Goal: Task Accomplishment & Management: Manage account settings

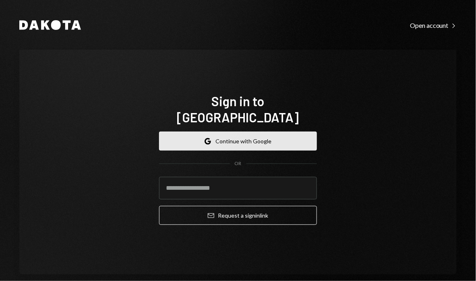
click at [207, 138] on icon "Google" at bounding box center [208, 141] width 6 height 6
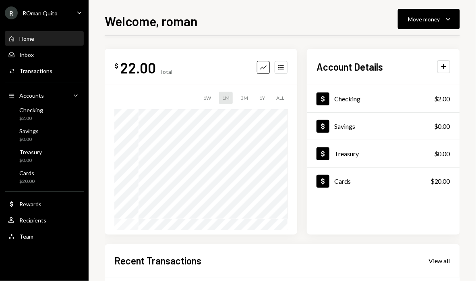
scroll to position [167, 0]
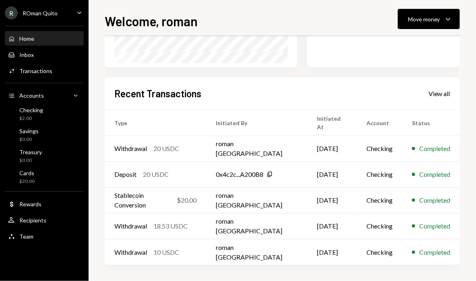
click at [63, 10] on div "R ROman Quito Caret Down" at bounding box center [44, 12] width 89 height 13
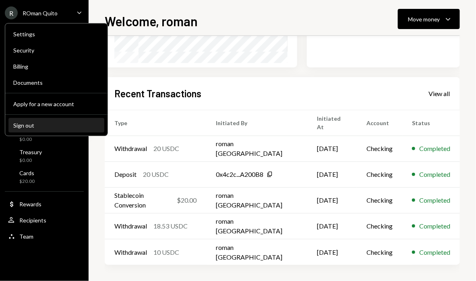
click at [41, 128] on button "Sign out" at bounding box center [56, 125] width 96 height 15
click at [28, 125] on div "Sign out" at bounding box center [56, 125] width 86 height 7
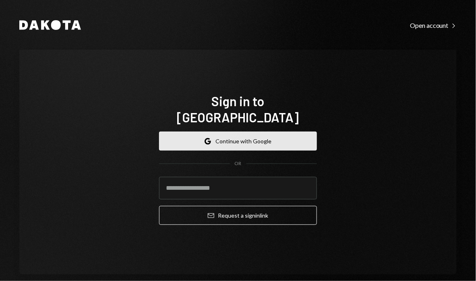
click at [225, 137] on button "Google Continue with Google" at bounding box center [238, 140] width 158 height 19
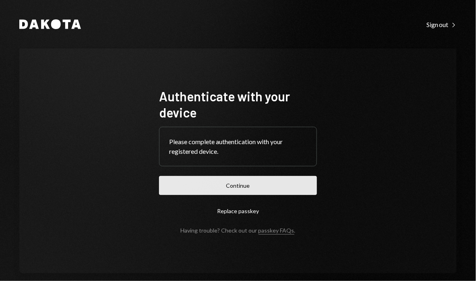
click at [198, 192] on button "Continue" at bounding box center [238, 185] width 158 height 19
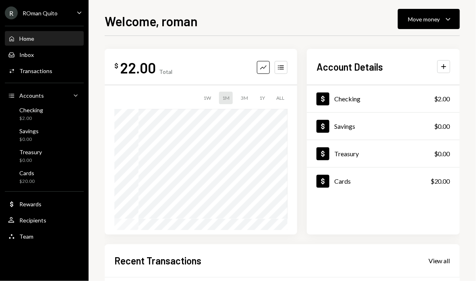
click at [46, 13] on div "ROman Quito" at bounding box center [40, 13] width 35 height 7
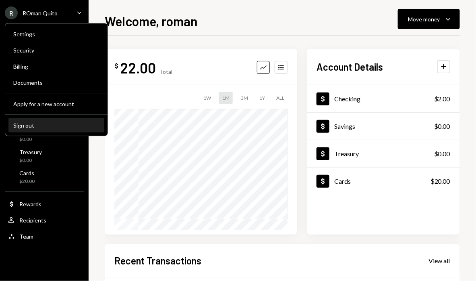
click at [46, 126] on div "Sign out" at bounding box center [56, 125] width 86 height 7
